Goal: Transaction & Acquisition: Purchase product/service

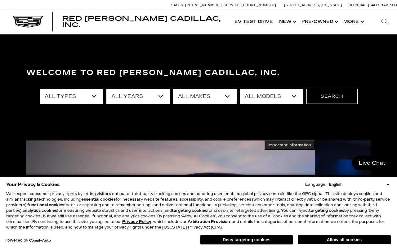
click at [243, 244] on button "Deny targeting cookies" at bounding box center [246, 240] width 93 height 10
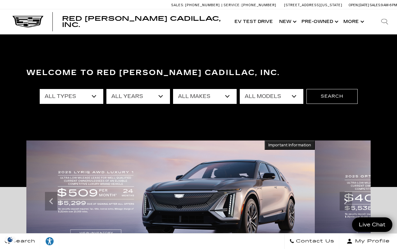
click at [321, 23] on link "Show Pre-Owned" at bounding box center [320, 21] width 42 height 25
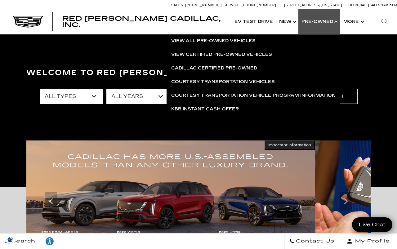
click at [257, 54] on link "View Certified Pre-Owned Vehicles" at bounding box center [254, 55] width 174 height 14
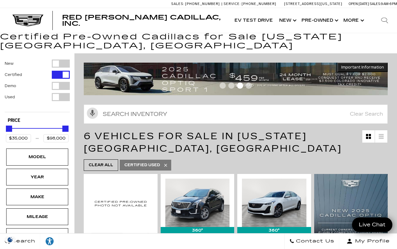
scroll to position [15, 0]
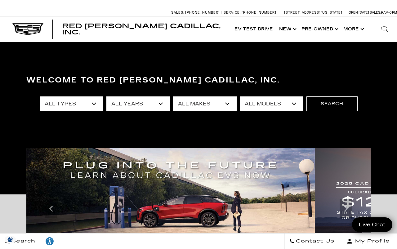
scroll to position [7, 0]
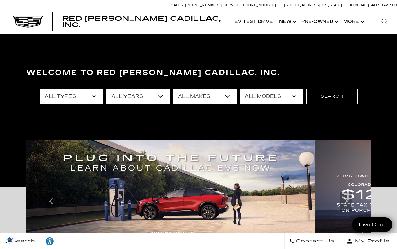
click at [317, 27] on link "Show Pre-Owned" at bounding box center [320, 21] width 42 height 25
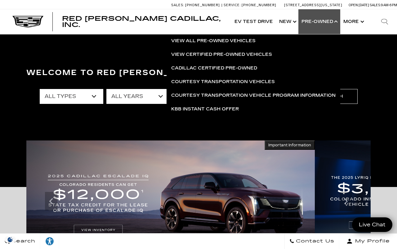
click at [241, 39] on link "View All Pre-Owned Vehicles" at bounding box center [254, 41] width 174 height 14
click at [240, 42] on link "View All Pre-Owned Vehicles" at bounding box center [254, 41] width 174 height 14
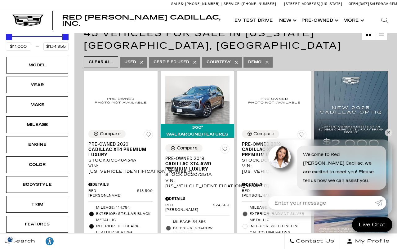
scroll to position [84, 0]
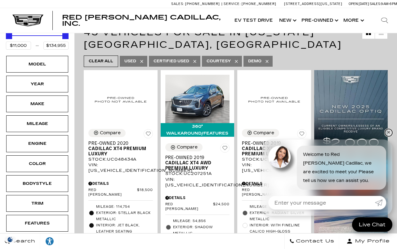
click at [391, 137] on link "✕" at bounding box center [388, 132] width 7 height 7
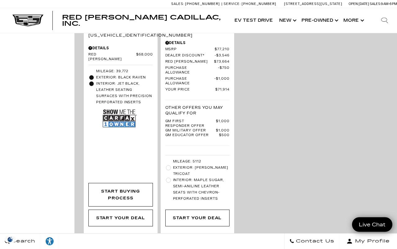
scroll to position [1700, 0]
